Goal: Task Accomplishment & Management: Manage account settings

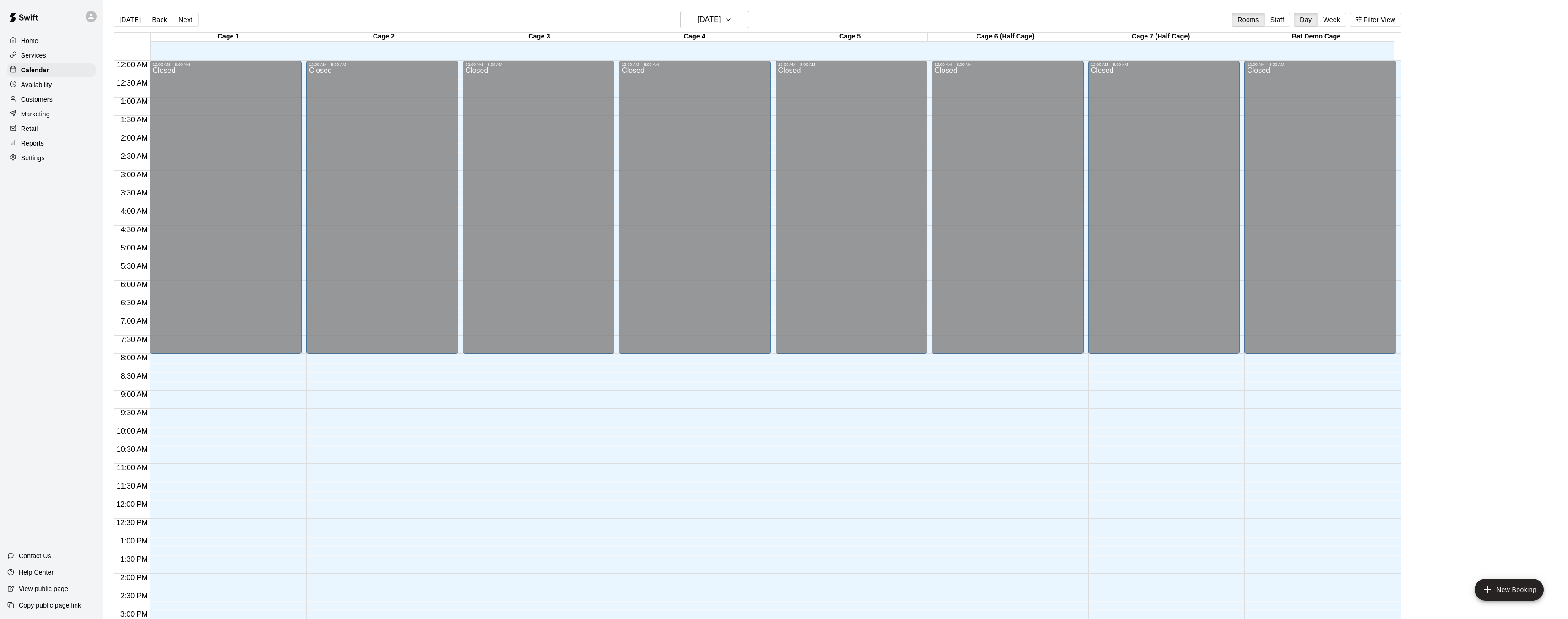
scroll to position [283, 0]
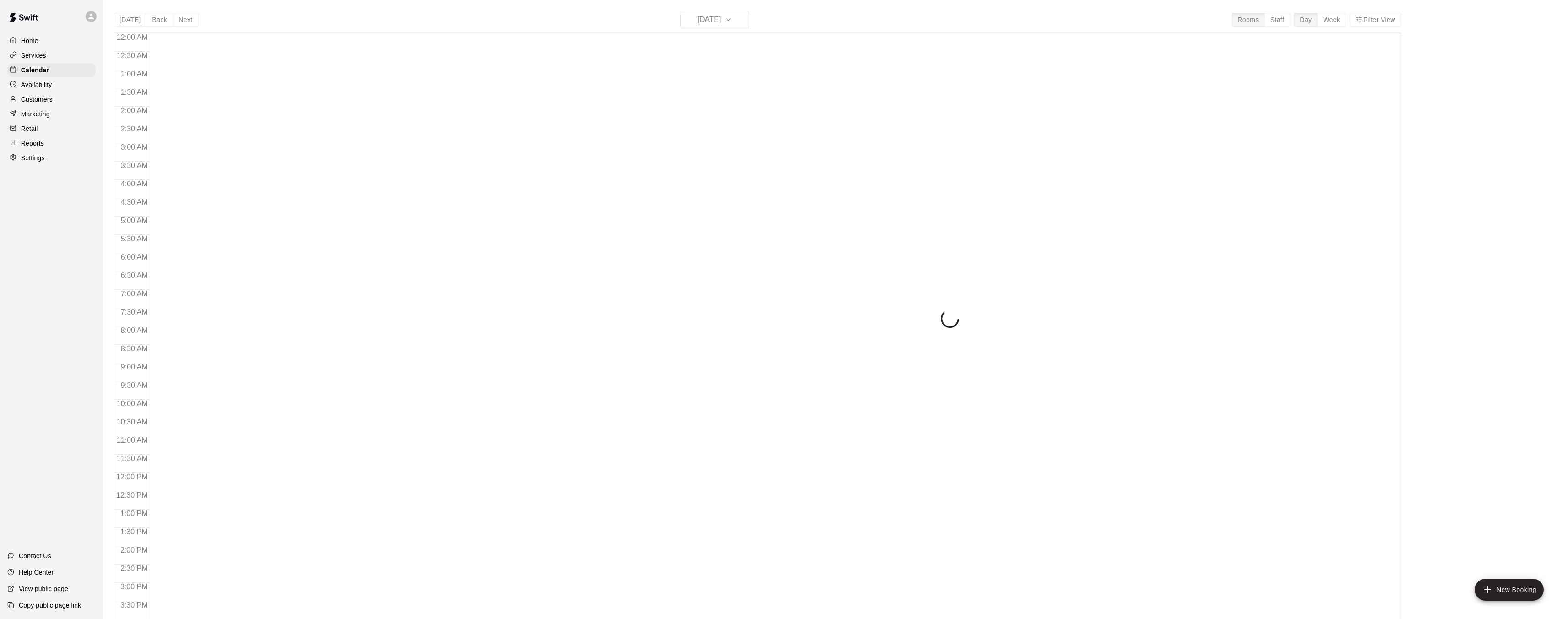
scroll to position [283, 0]
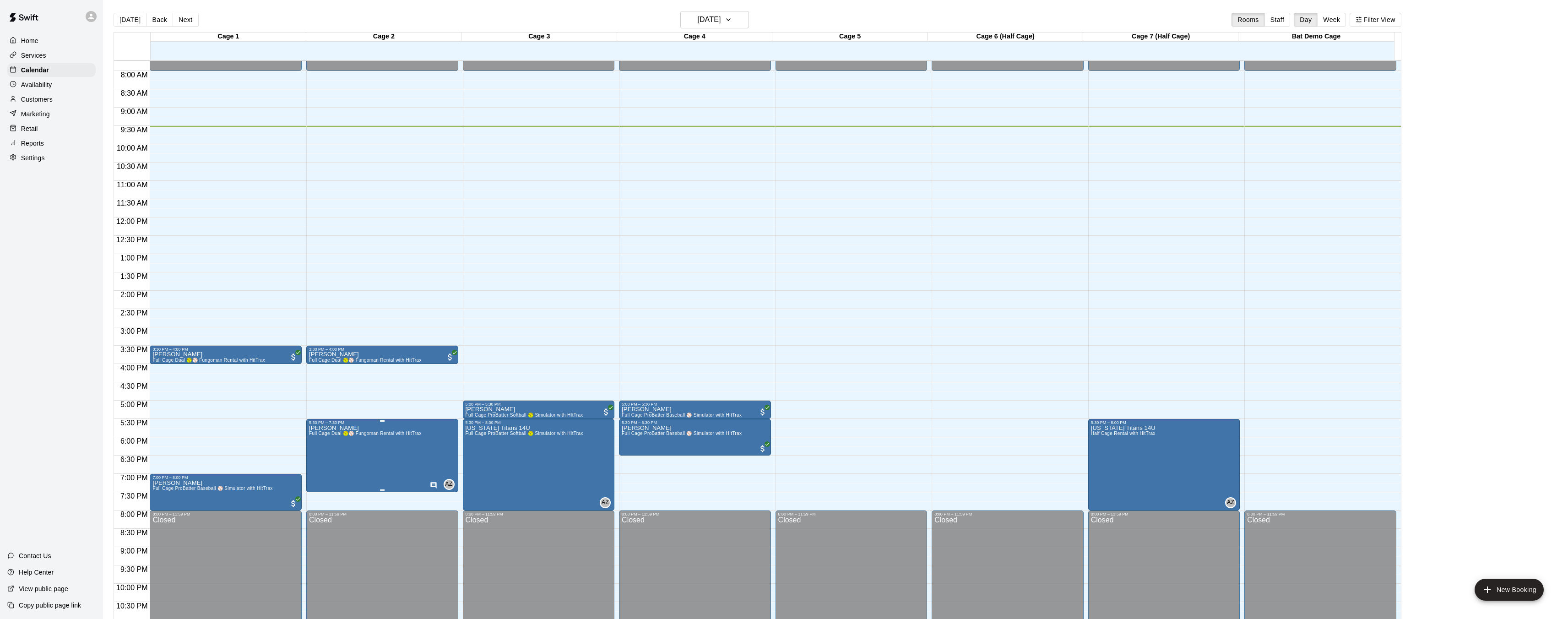
click at [431, 484] on icon "Has notes" at bounding box center [433, 486] width 6 height 6
click at [436, 493] on icon "edit" at bounding box center [439, 491] width 8 height 8
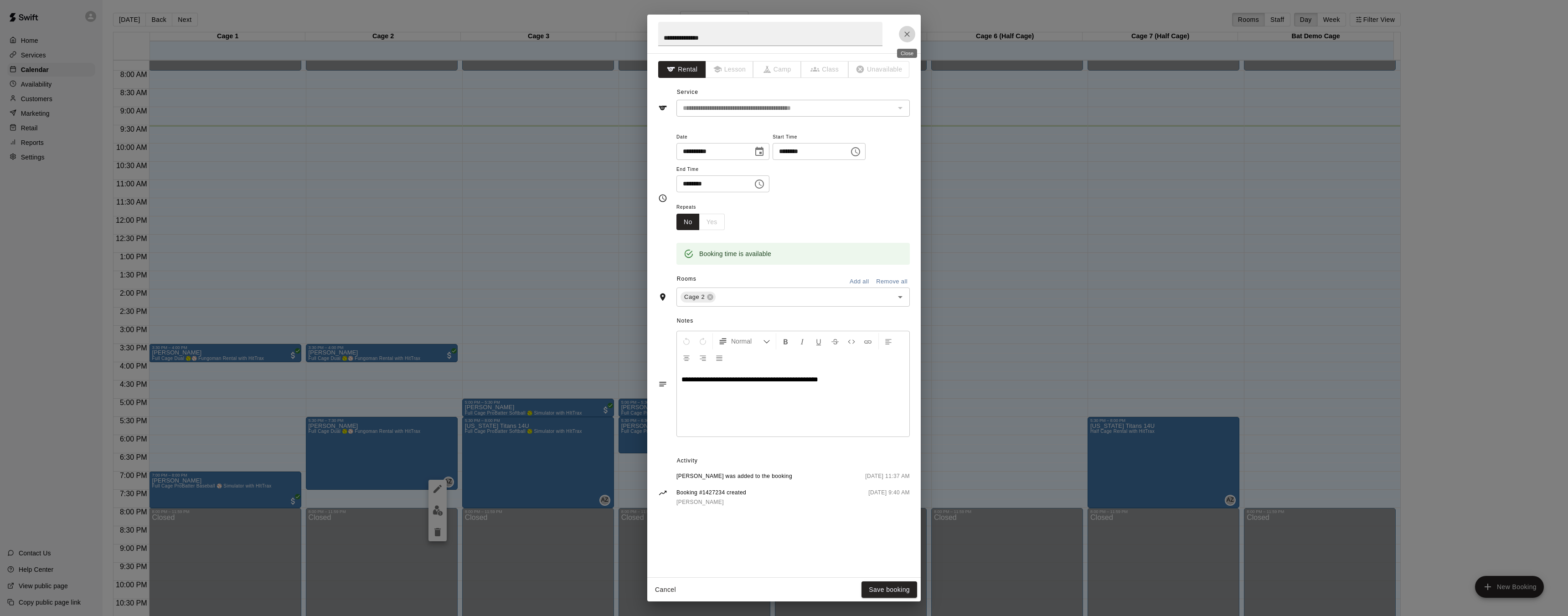
click at [903, 33] on icon "Close" at bounding box center [907, 34] width 9 height 9
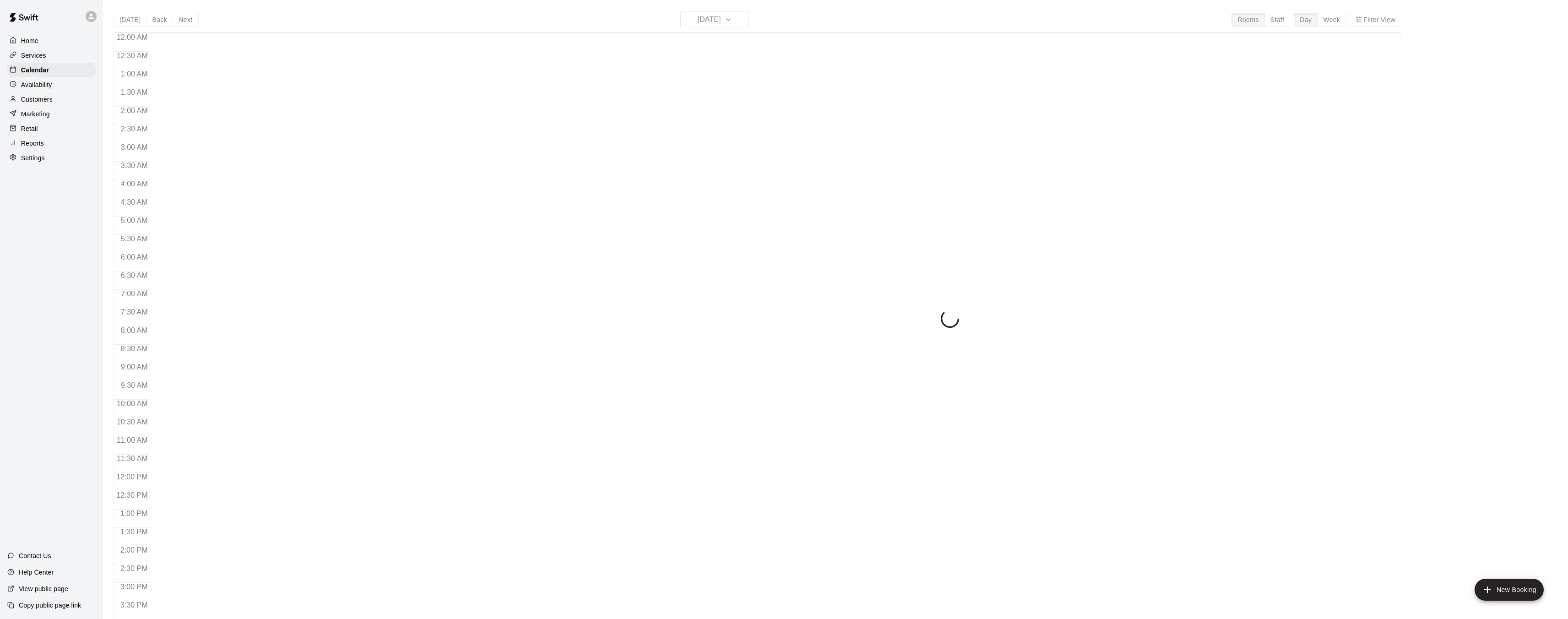
scroll to position [283, 0]
